Goal: Navigation & Orientation: Find specific page/section

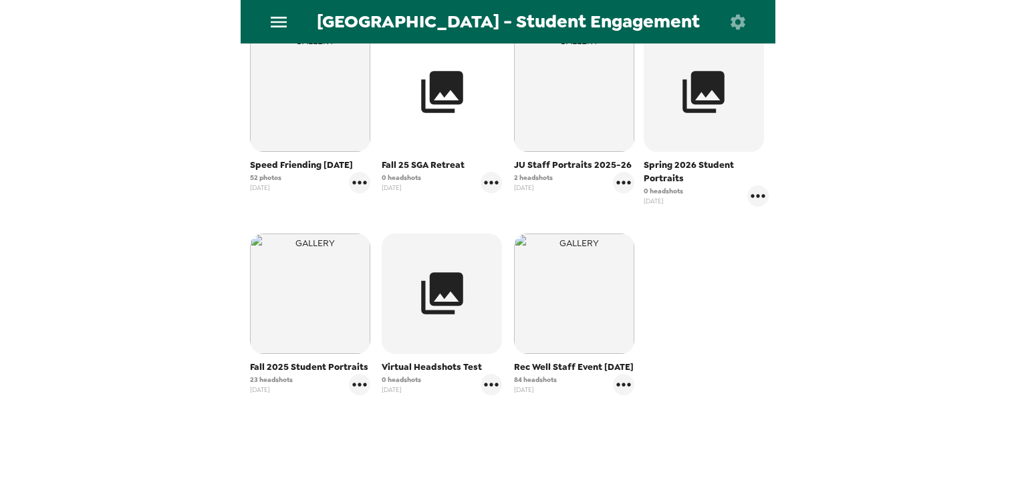
scroll to position [289, 0]
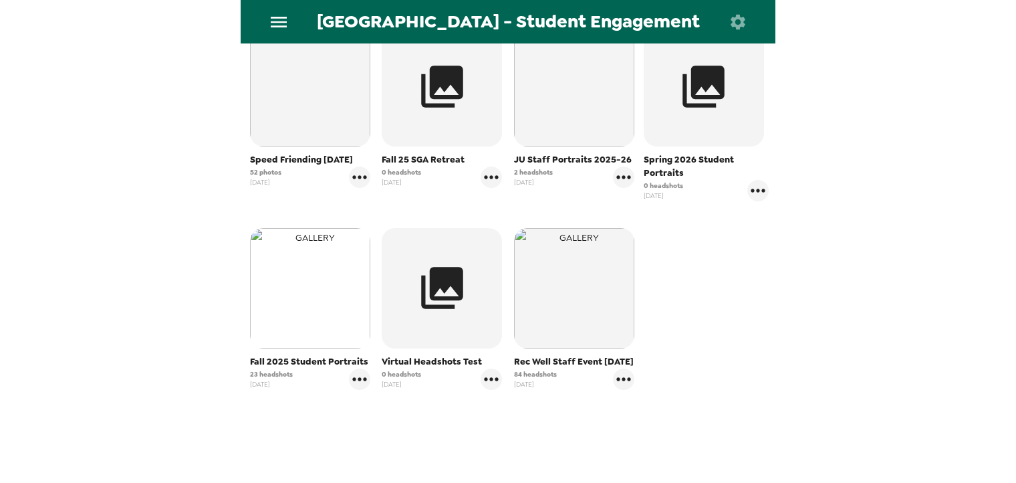
click at [305, 304] on img "button" at bounding box center [310, 288] width 120 height 120
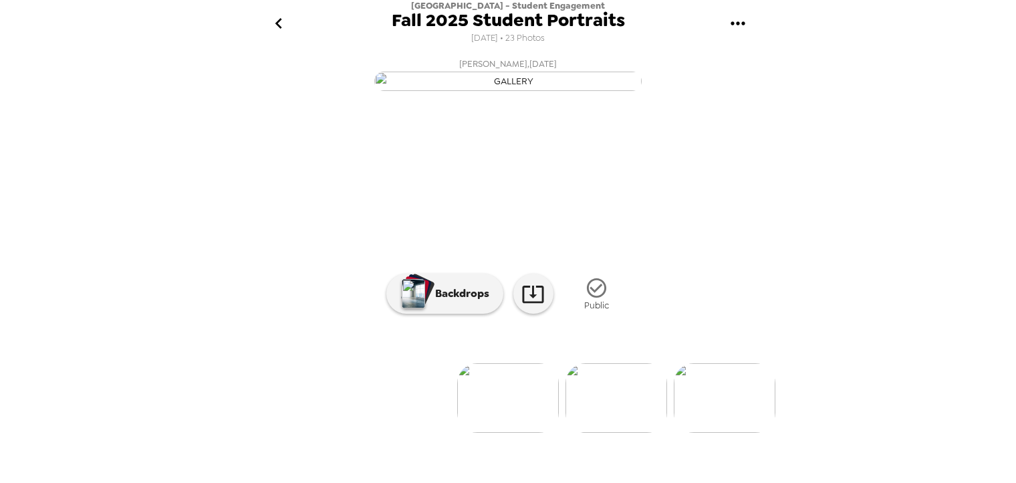
scroll to position [106, 0]
click at [619, 432] on img at bounding box center [616, 398] width 102 height 70
click at [708, 432] on img at bounding box center [725, 398] width 102 height 70
click at [547, 414] on img at bounding box center [577, 398] width 102 height 70
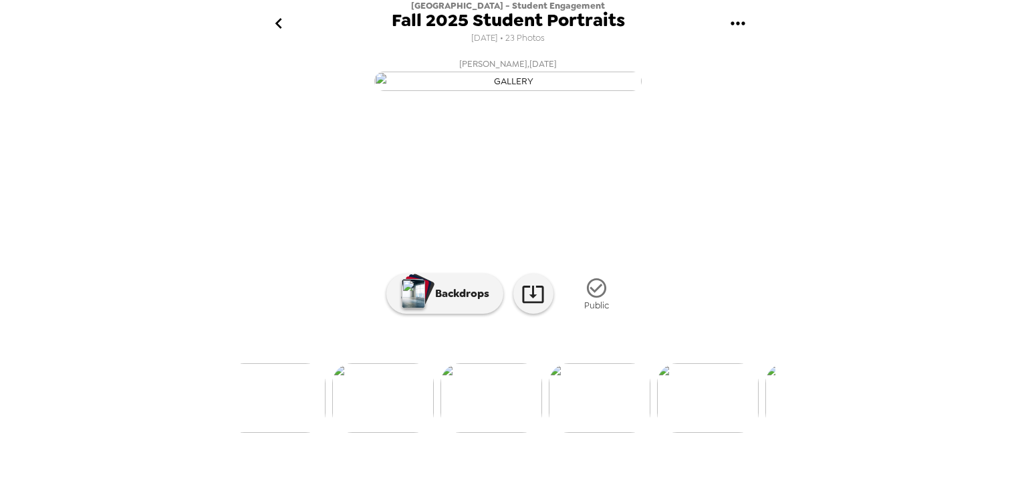
scroll to position [106, 0]
click at [706, 432] on img at bounding box center [708, 398] width 102 height 70
click at [417, 432] on img at bounding box center [403, 398] width 102 height 70
click at [577, 432] on img at bounding box center [589, 398] width 102 height 70
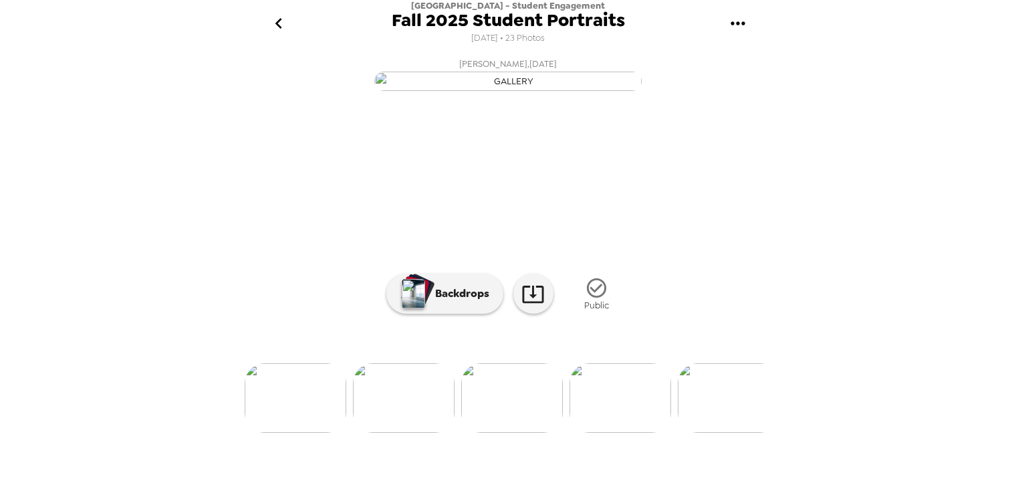
scroll to position [0, 0]
click at [372, 426] on img at bounding box center [404, 398] width 102 height 70
click at [736, 432] on img at bounding box center [729, 398] width 102 height 70
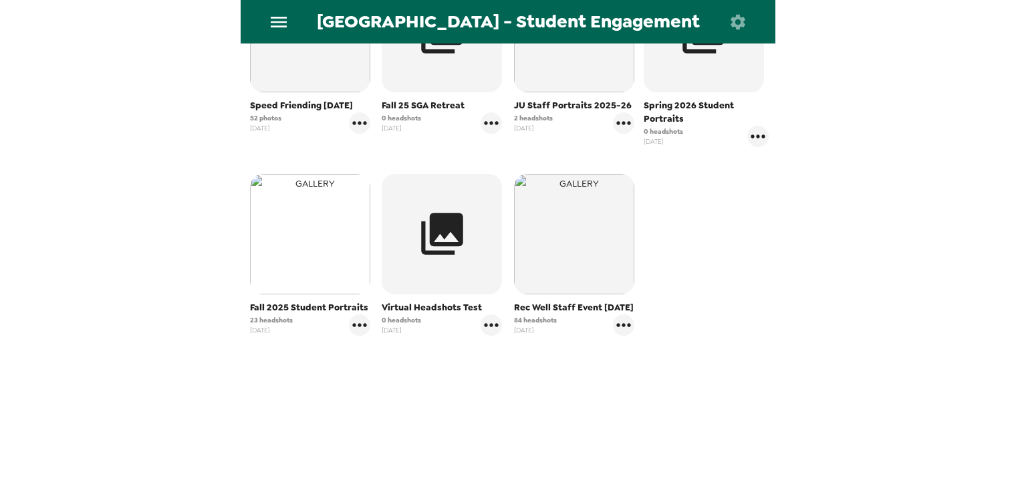
click at [294, 266] on img "button" at bounding box center [310, 234] width 120 height 120
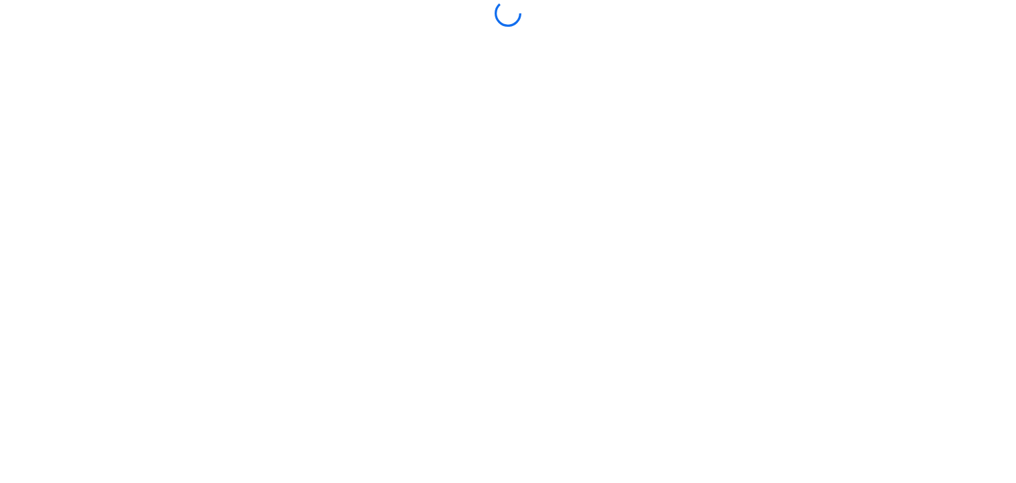
click at [294, 266] on body at bounding box center [508, 241] width 1016 height 483
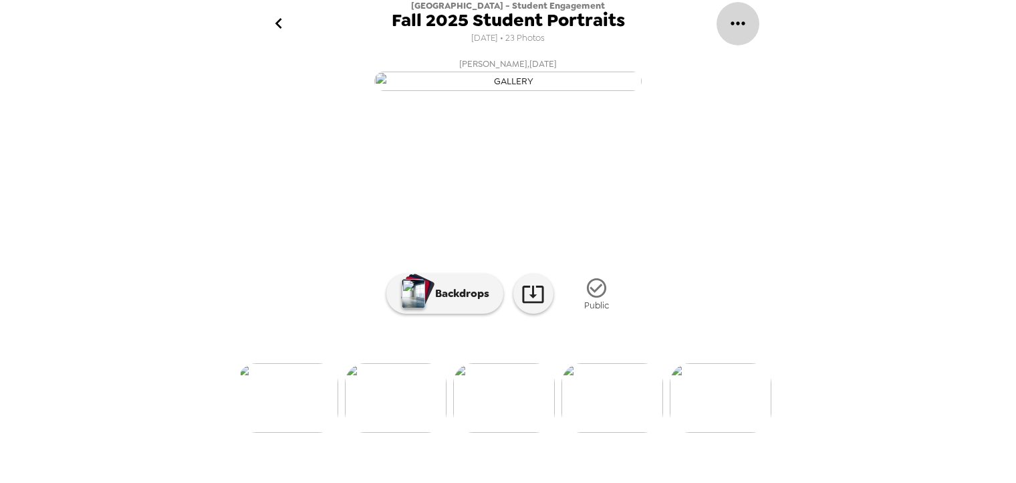
click at [716, 27] on button "gallery menu" at bounding box center [737, 23] width 43 height 43
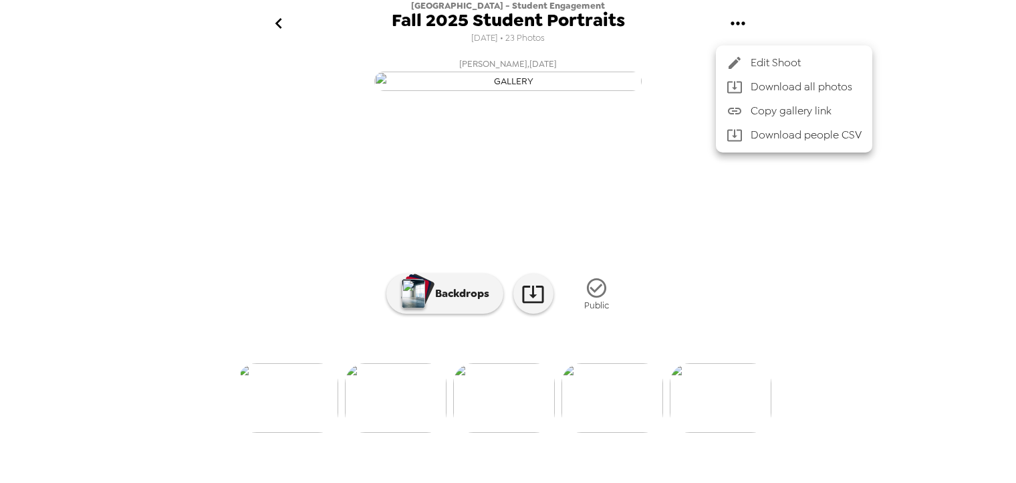
click at [954, 346] on div at bounding box center [508, 241] width 1016 height 483
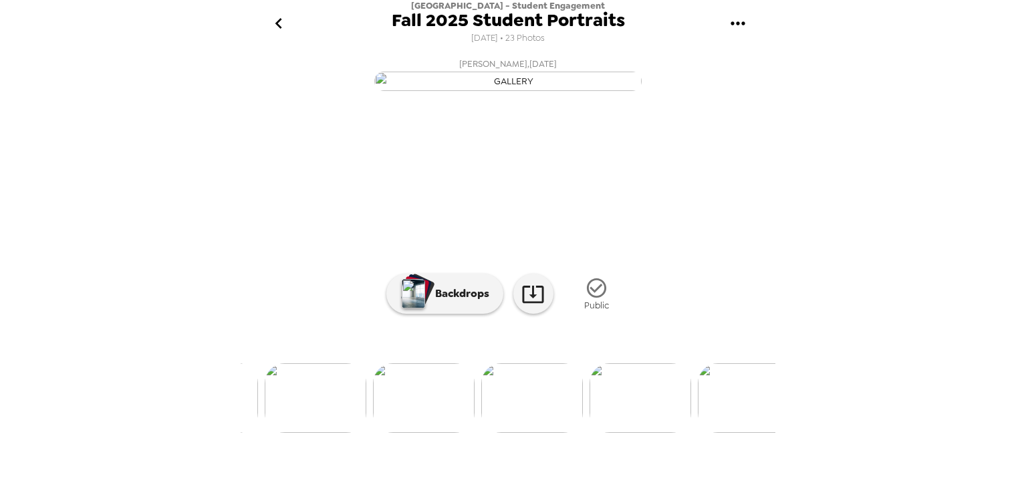
scroll to position [106, 0]
click at [434, 432] on img at bounding box center [436, 398] width 102 height 70
click at [420, 432] on img at bounding box center [403, 398] width 102 height 70
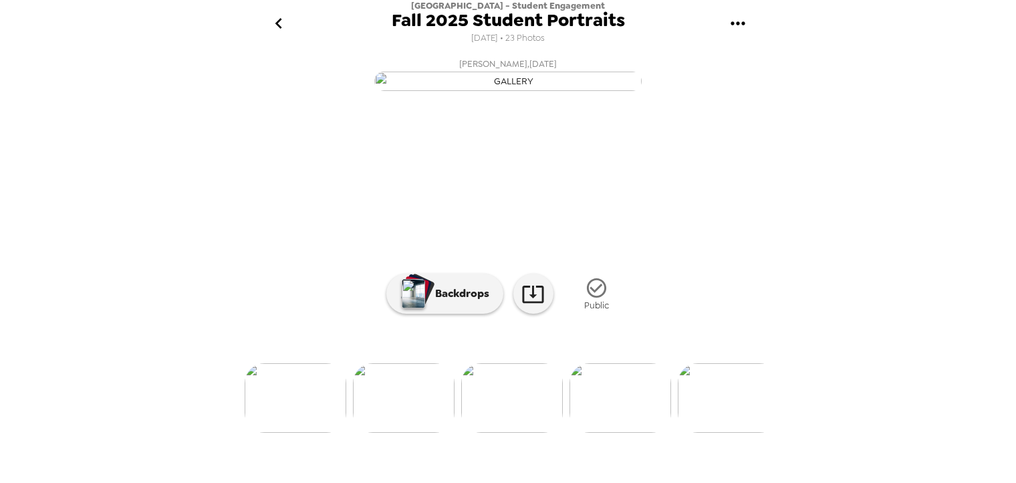
click at [606, 430] on img at bounding box center [620, 398] width 102 height 70
click at [275, 24] on icon "go back" at bounding box center [278, 23] width 7 height 11
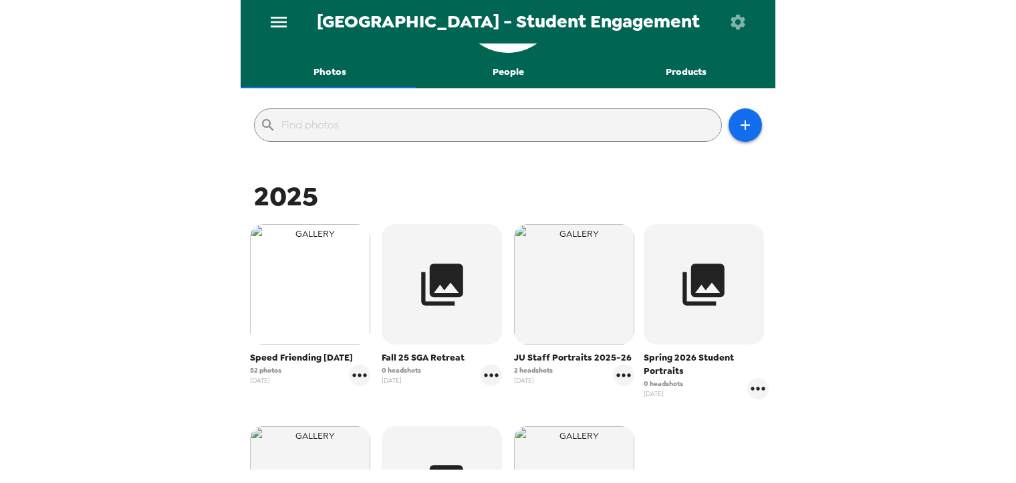
scroll to position [123, 0]
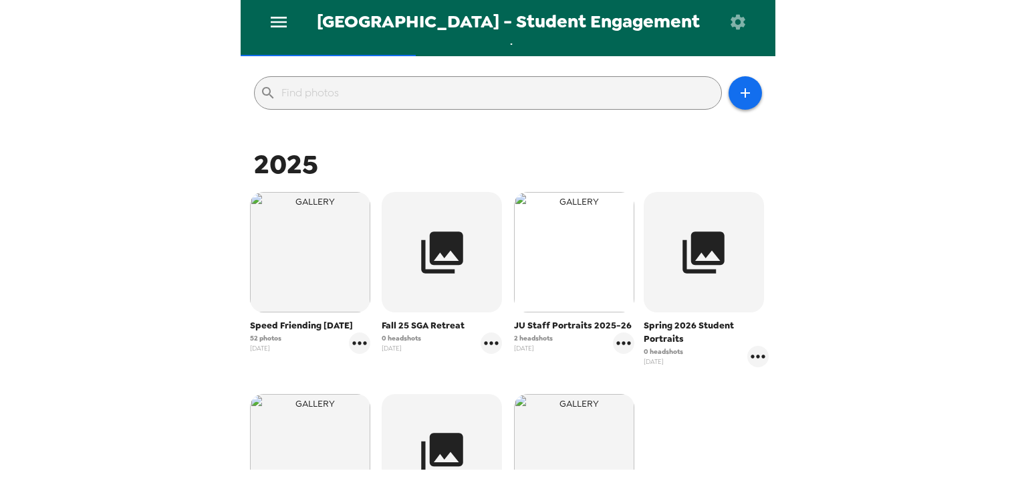
click at [567, 243] on img "button" at bounding box center [574, 252] width 120 height 120
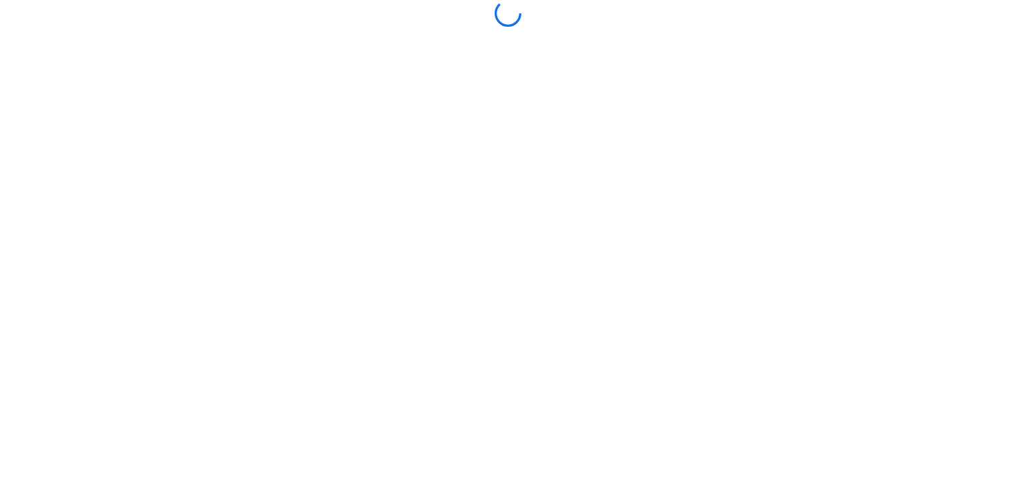
click at [567, 243] on body at bounding box center [508, 241] width 1016 height 483
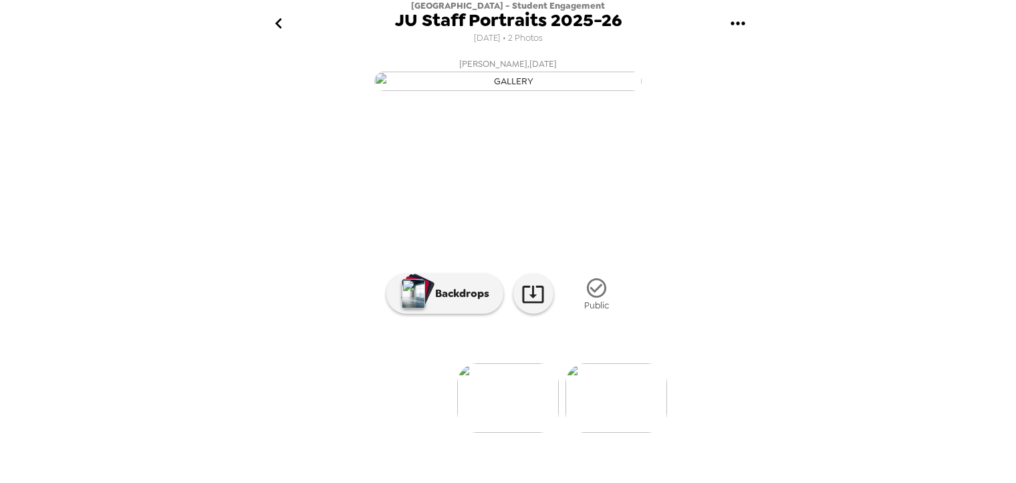
scroll to position [106, 0]
click at [596, 424] on img at bounding box center [616, 398] width 102 height 70
click at [285, 22] on icon "go back" at bounding box center [278, 23] width 21 height 21
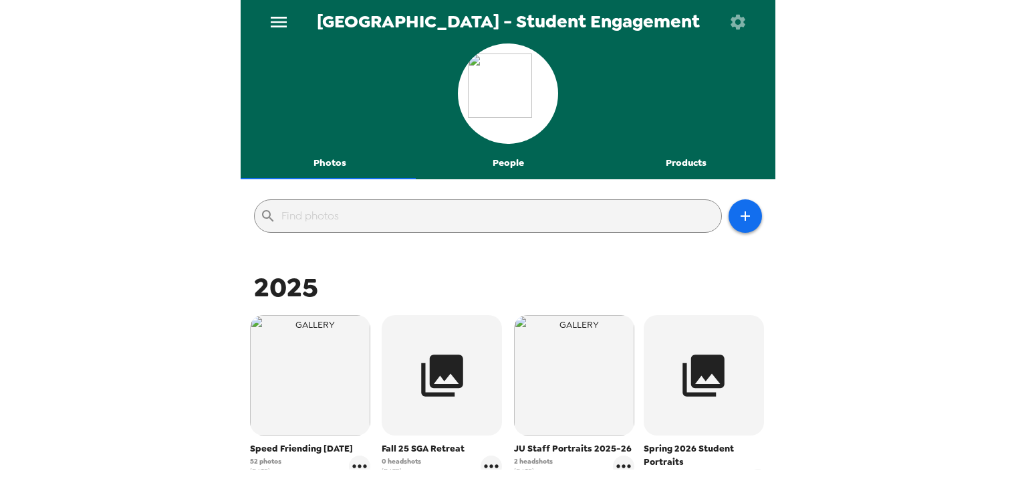
scroll to position [343, 0]
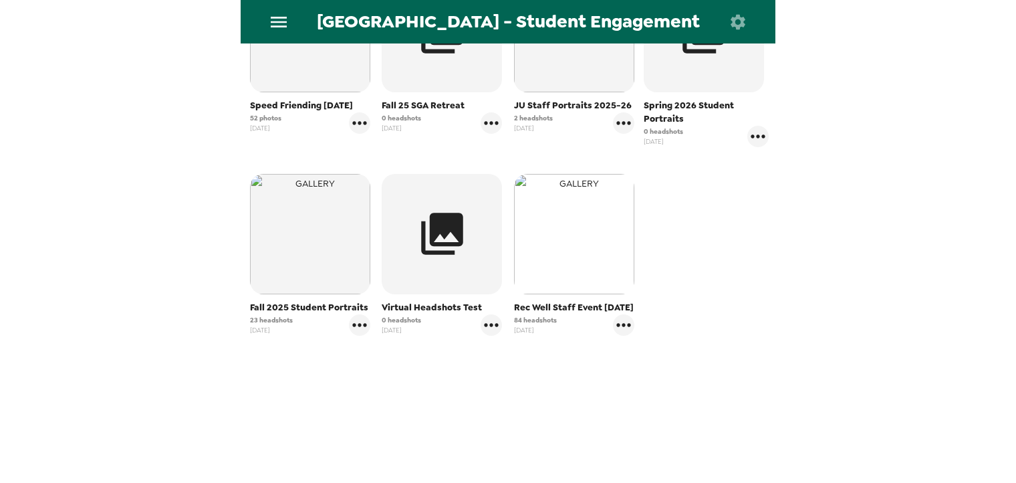
click at [575, 247] on img "button" at bounding box center [574, 234] width 120 height 120
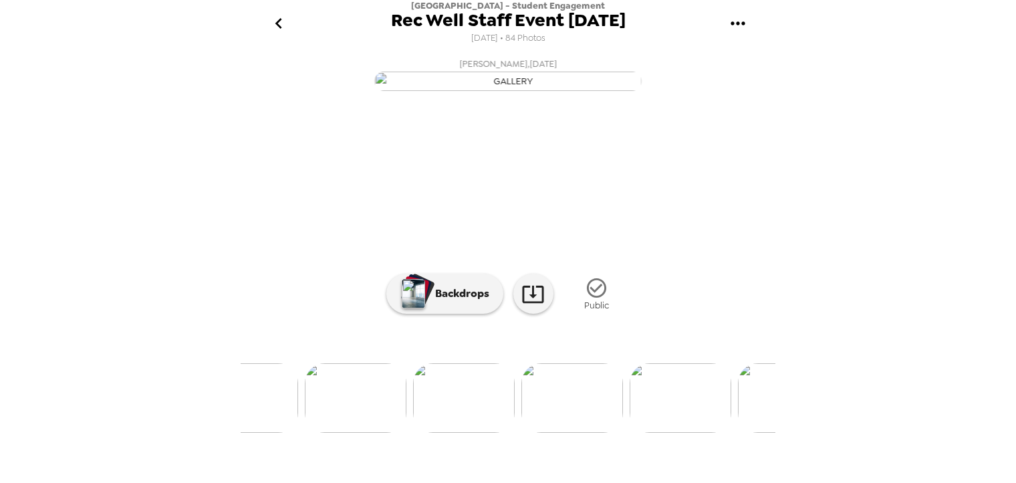
scroll to position [106, 0]
click at [559, 417] on img at bounding box center [572, 398] width 102 height 70
click at [623, 418] on img at bounding box center [638, 398] width 102 height 70
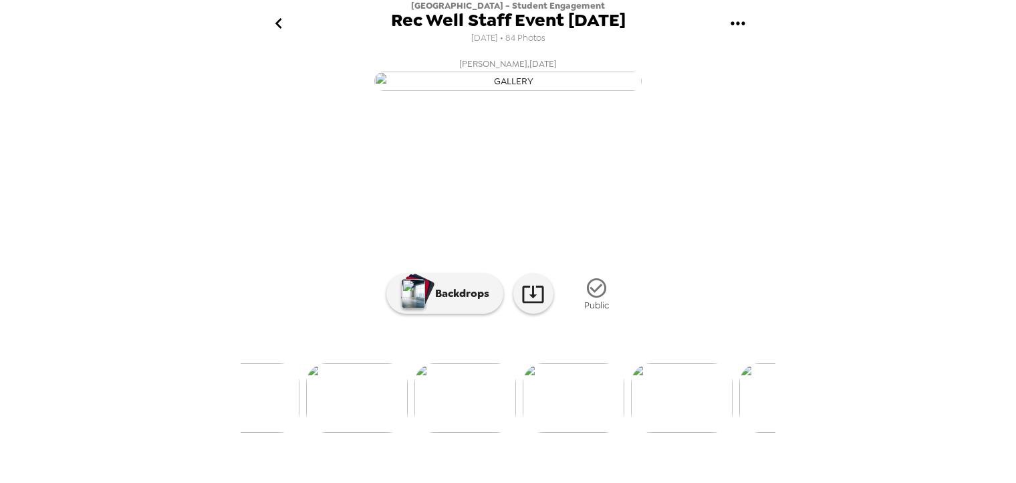
click at [571, 432] on img at bounding box center [574, 398] width 102 height 70
click at [616, 432] on img at bounding box center [618, 398] width 102 height 70
click at [676, 428] on img at bounding box center [673, 398] width 102 height 70
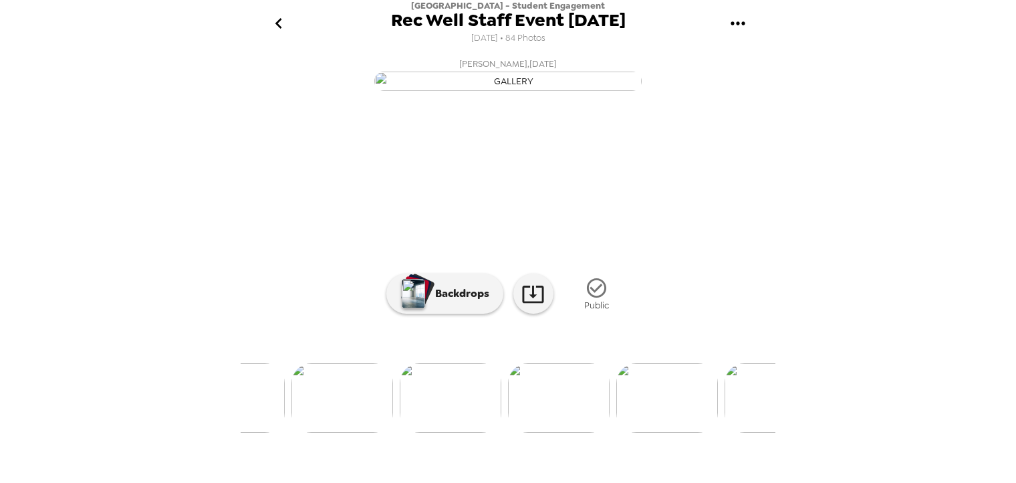
scroll to position [16, 0]
click at [281, 19] on icon "go back" at bounding box center [278, 23] width 7 height 11
